Goal: Obtain resource: Download file/media

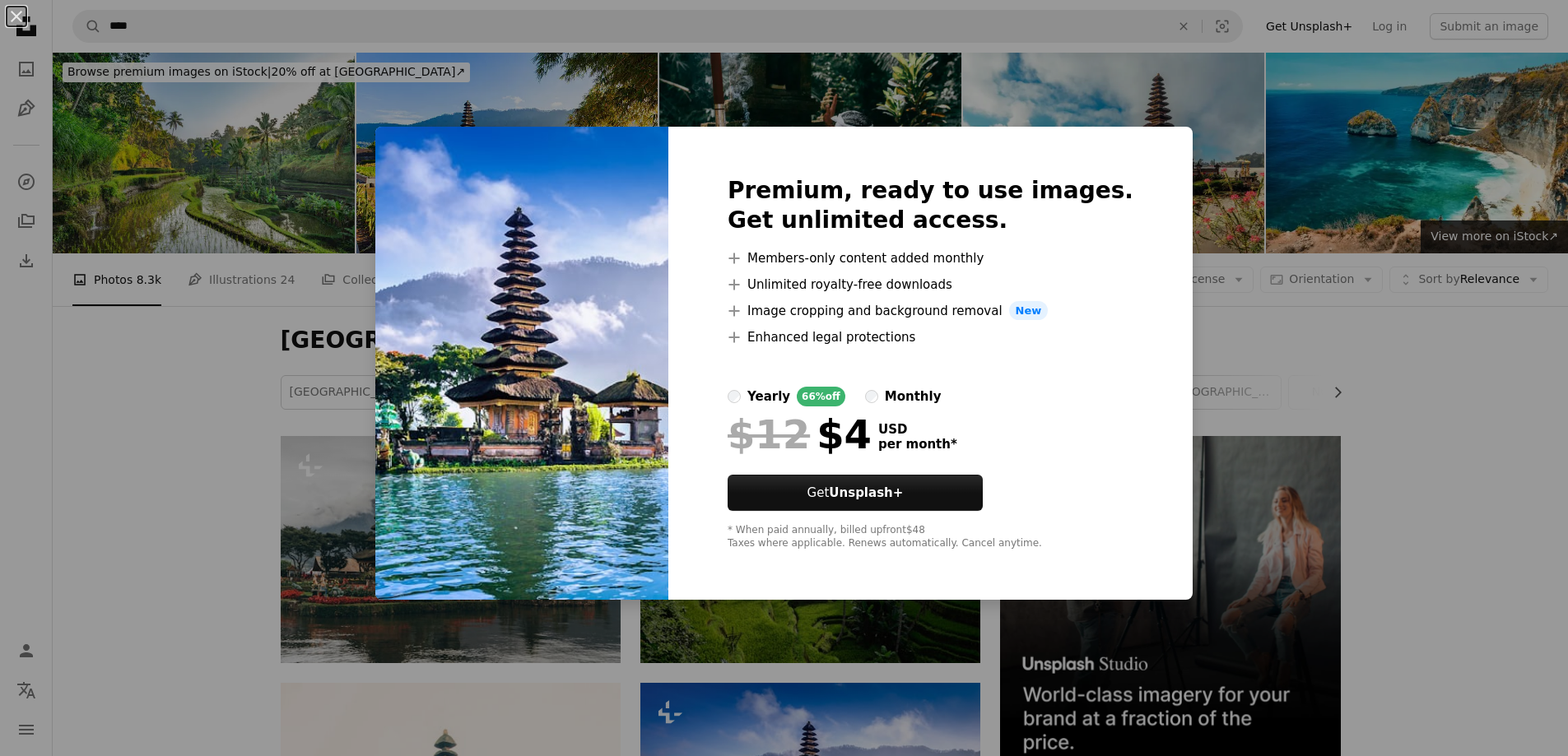
scroll to position [411, 0]
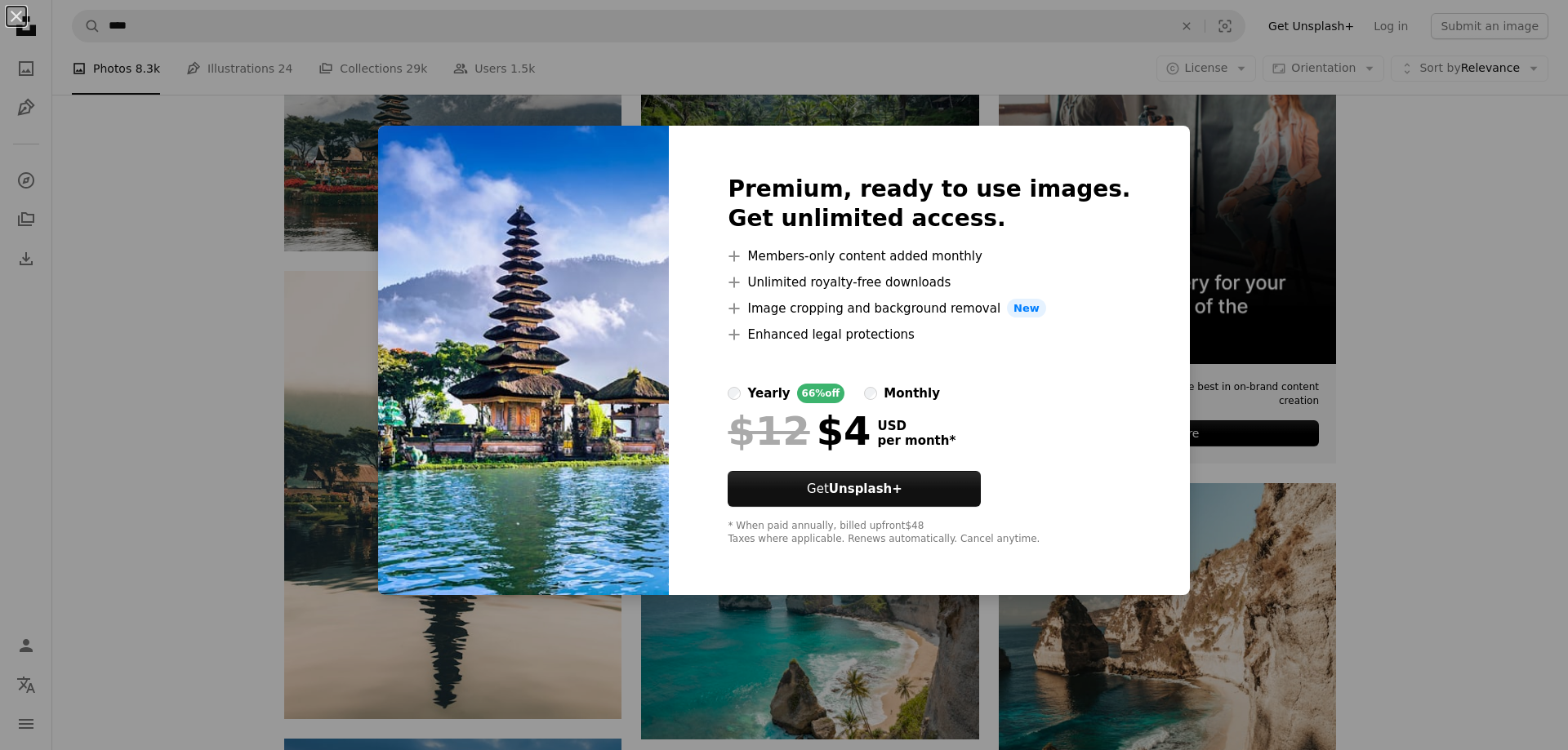
click at [1372, 456] on div "An X shape Premium, ready to use images. Get unlimited access. A plus sign Memb…" at bounding box center [784, 375] width 1568 height 750
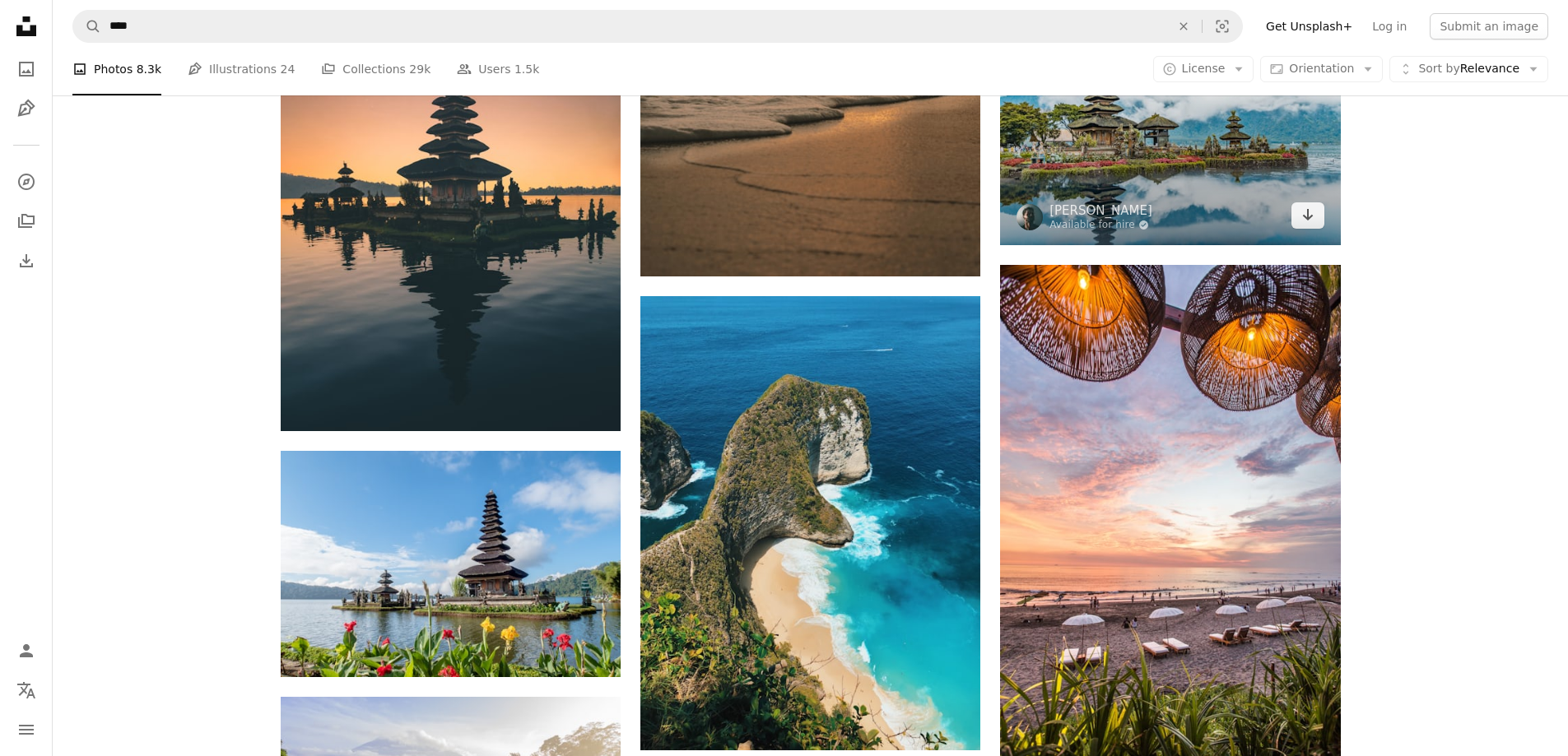
scroll to position [1240, 0]
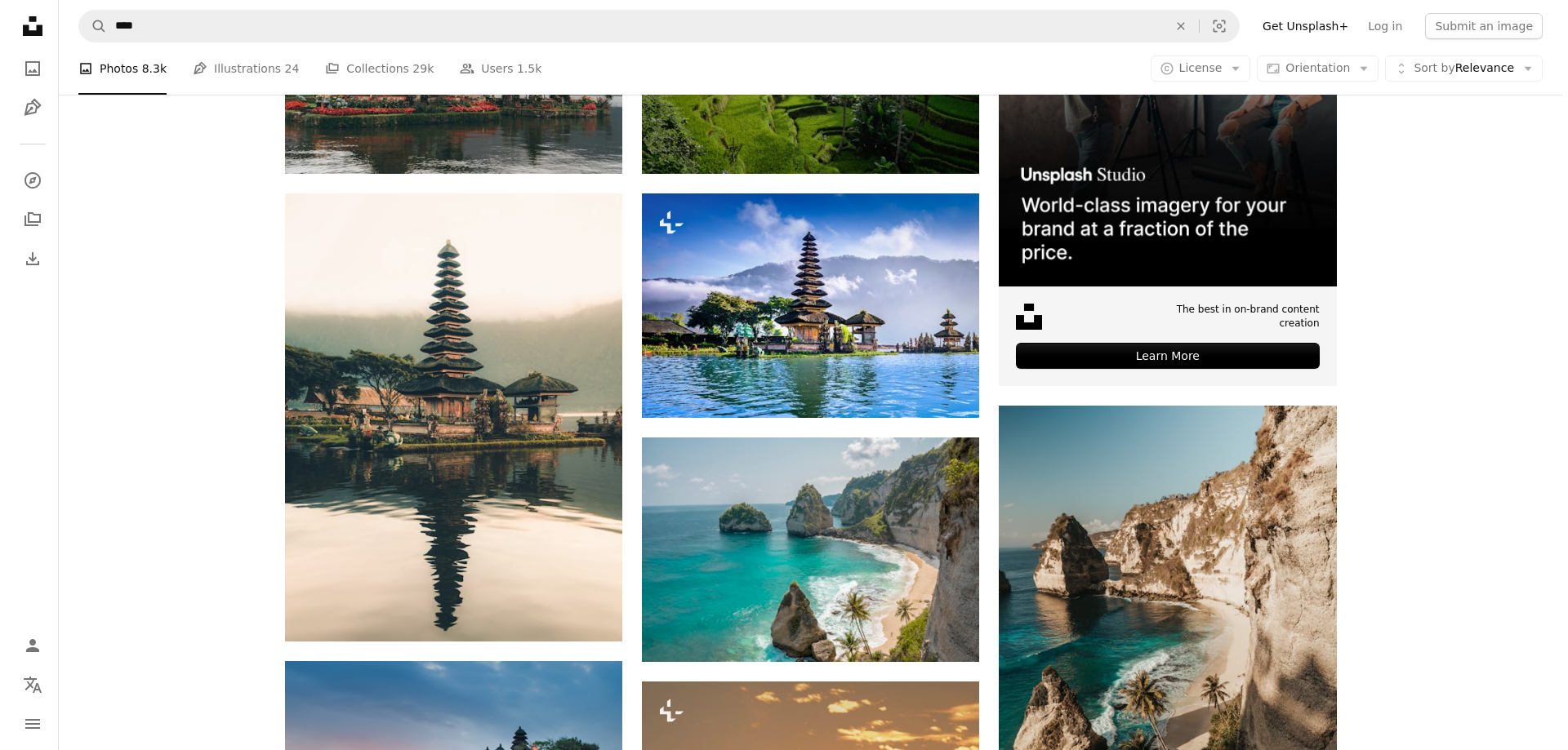
scroll to position [414, 0]
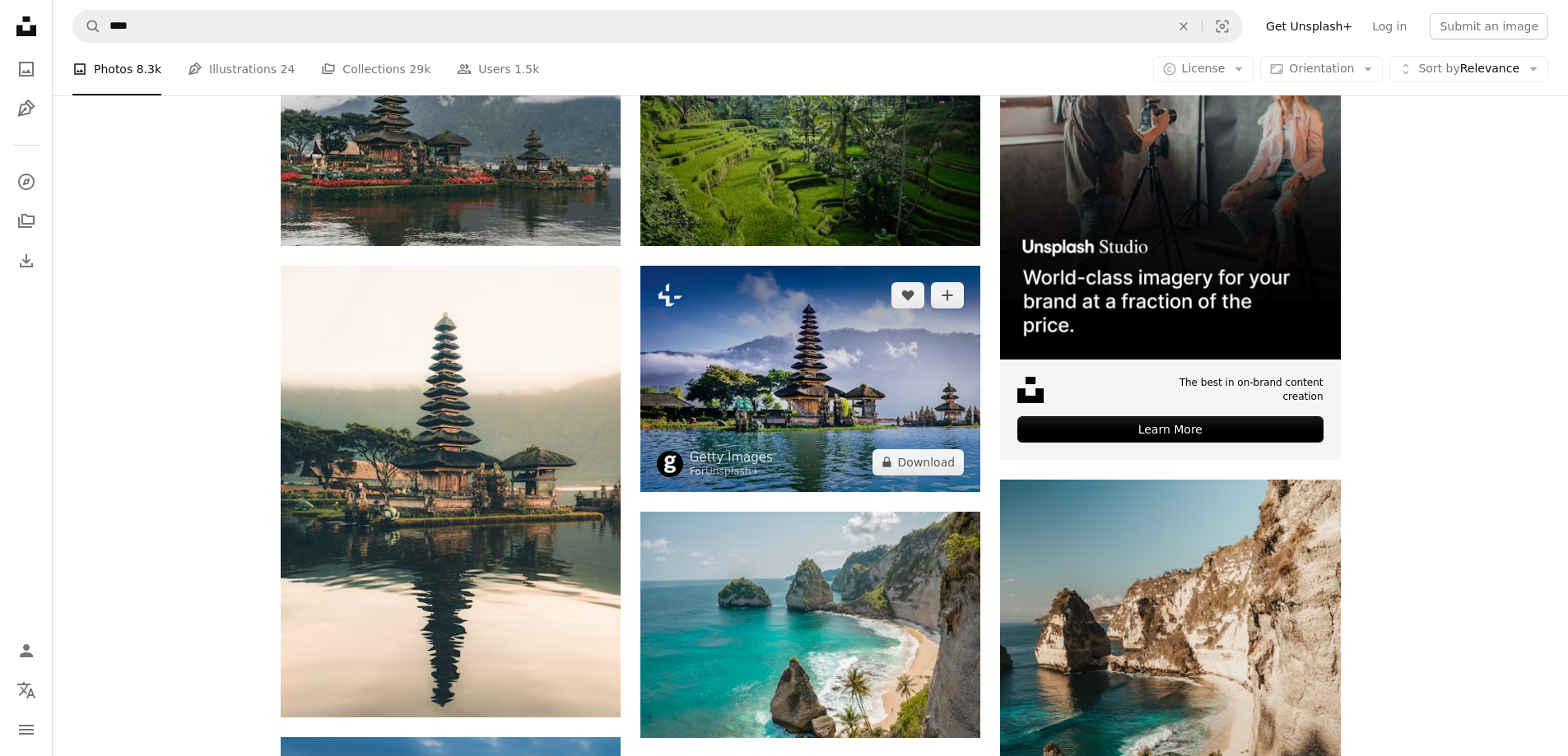
click at [920, 371] on img at bounding box center [811, 378] width 340 height 226
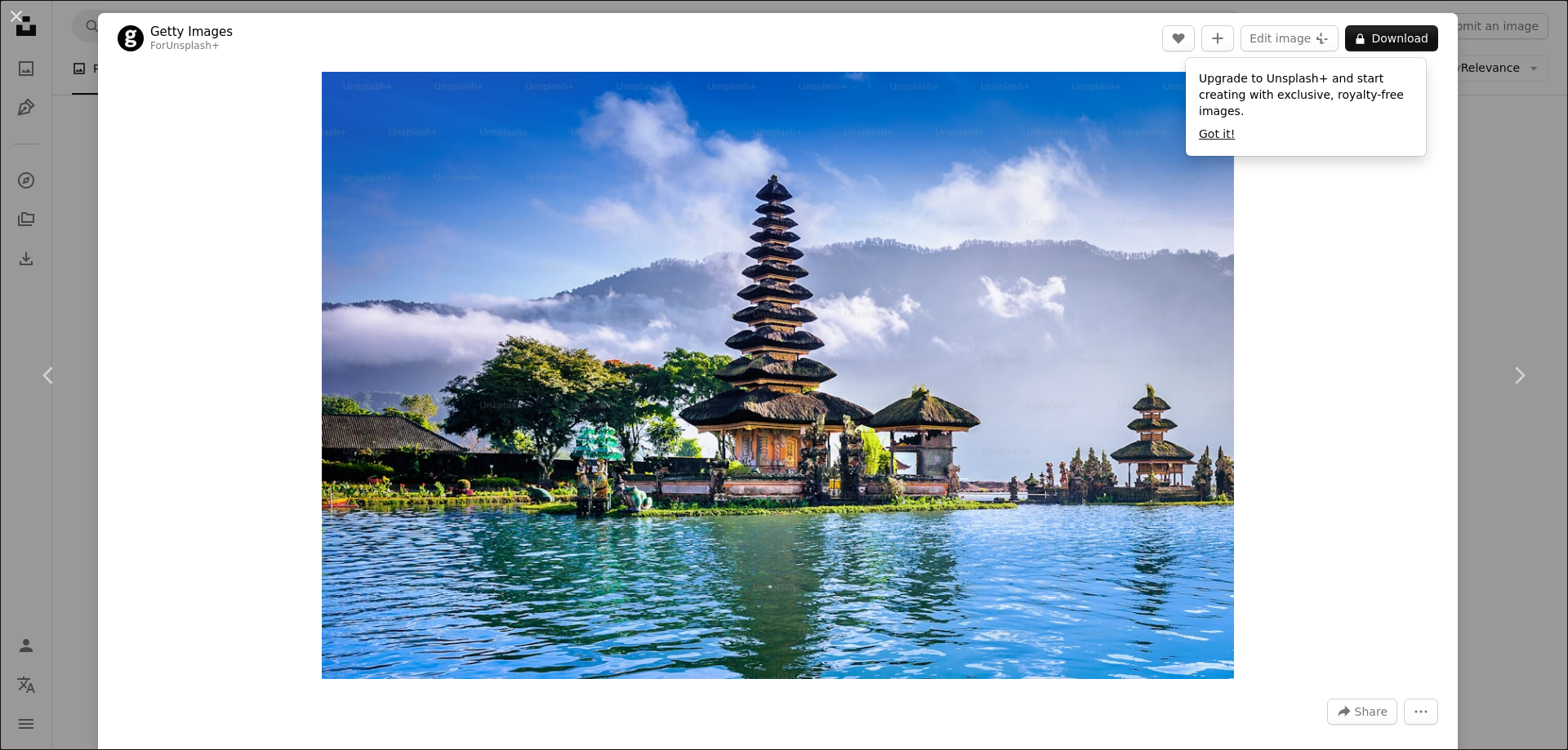
click at [1222, 126] on button "Got it!" at bounding box center [1216, 134] width 35 height 16
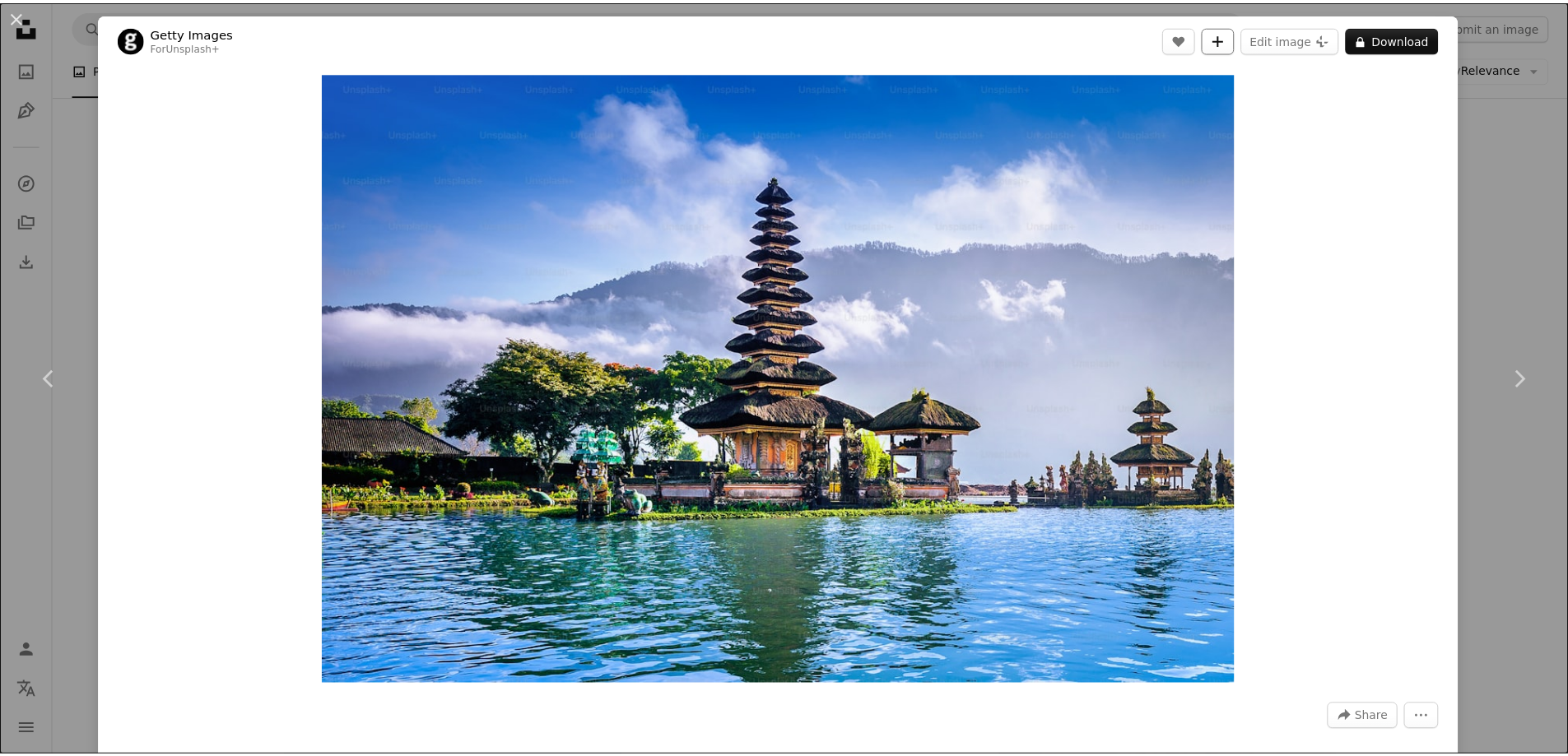
scroll to position [417, 0]
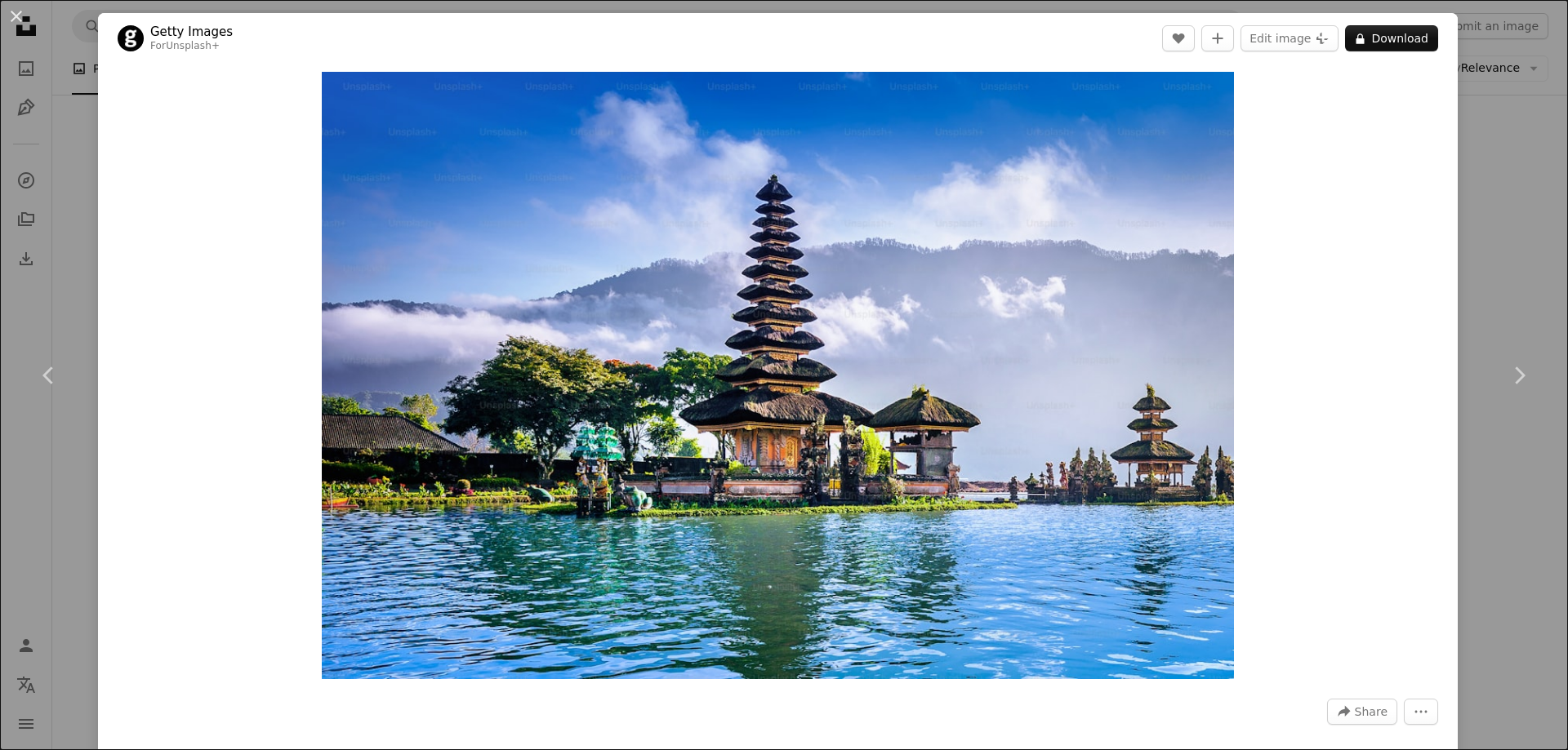
click at [54, 222] on div "An X shape Chevron left Chevron right Getty Images For Unsplash+ A heart A plus…" at bounding box center [784, 375] width 1568 height 750
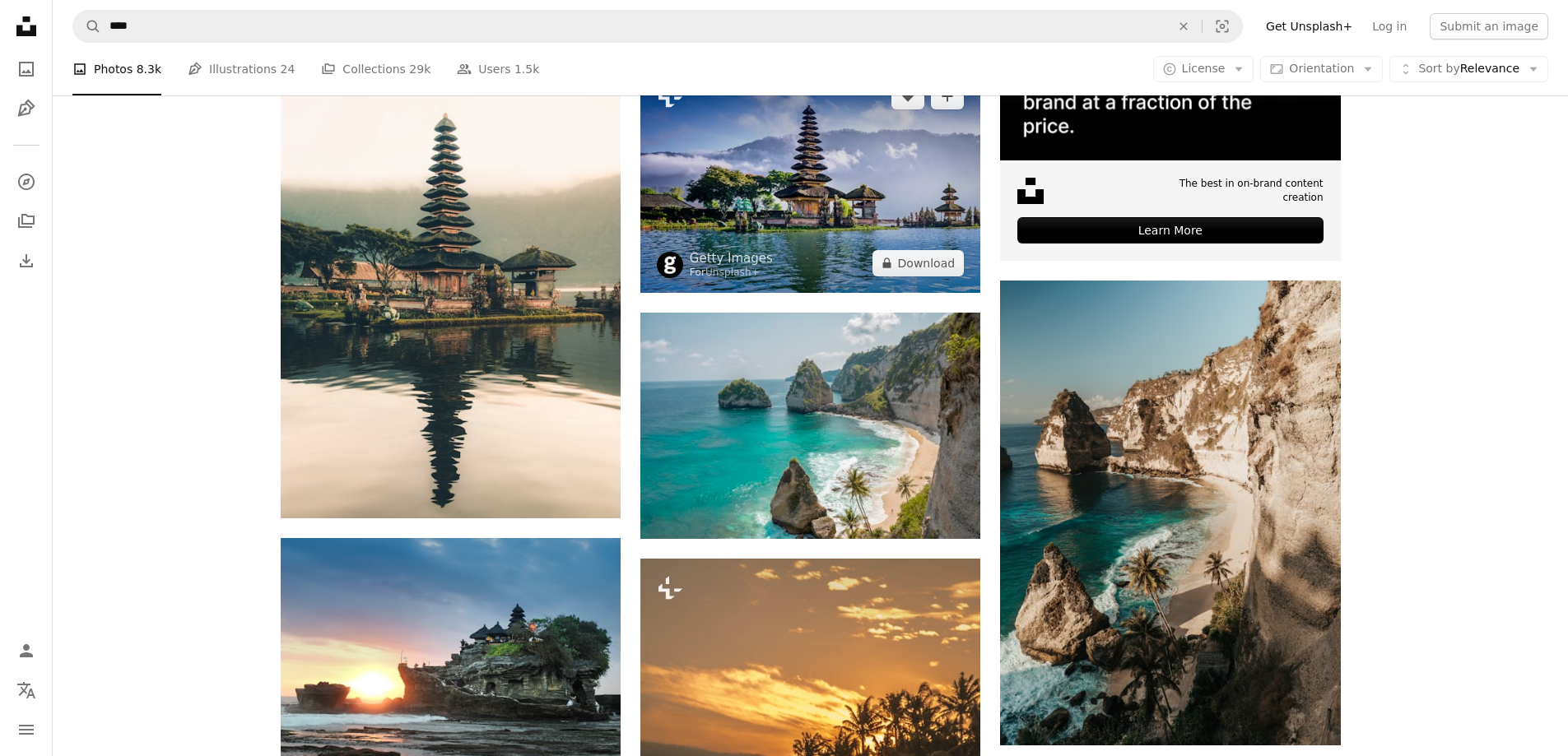
scroll to position [581, 0]
